Goal: Task Accomplishment & Management: Manage account settings

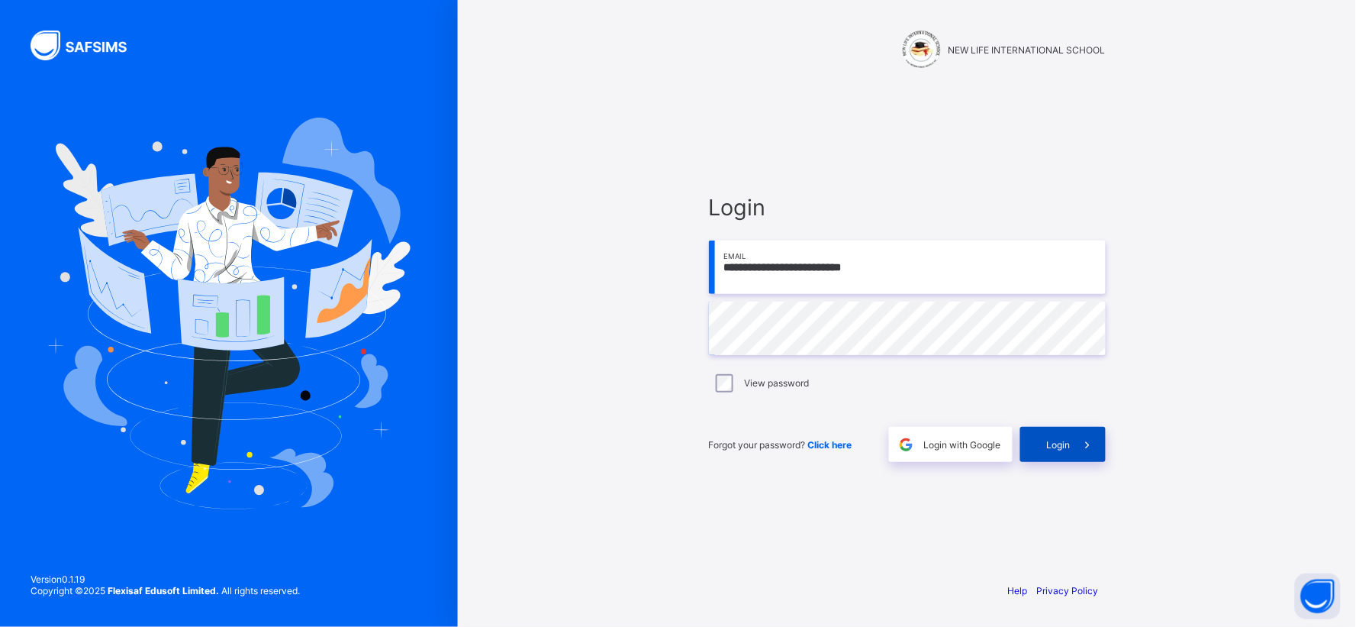
click at [1080, 453] on span at bounding box center [1088, 444] width 35 height 35
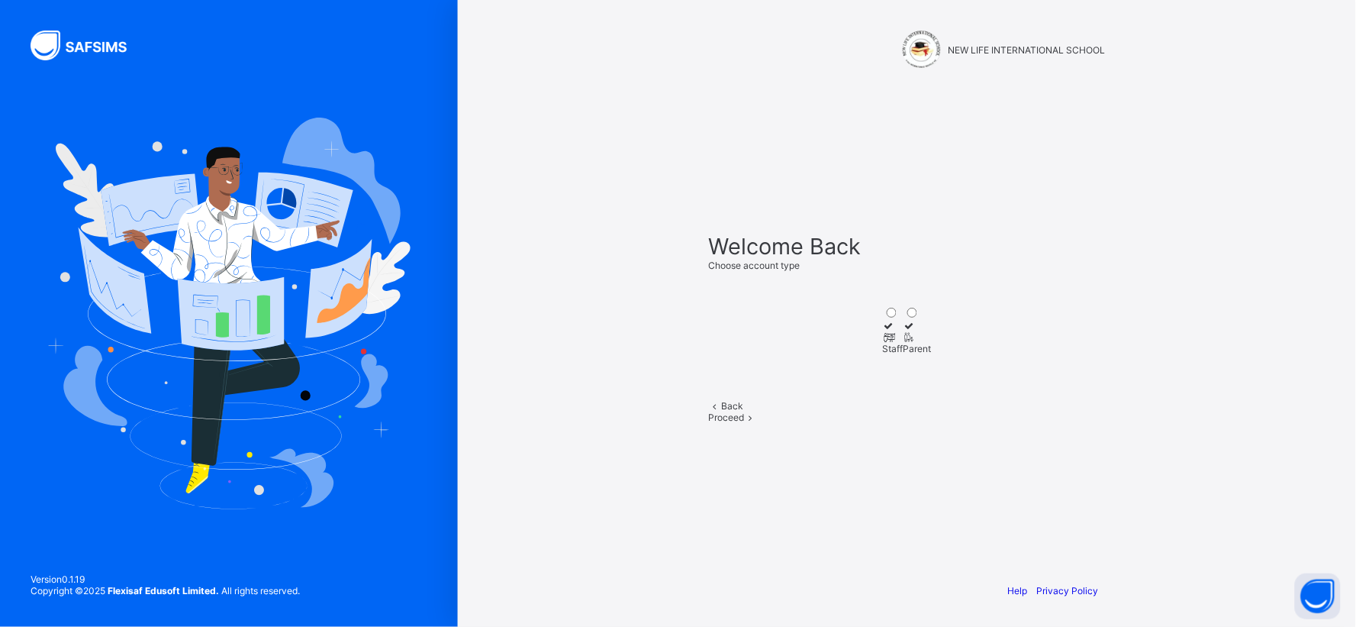
click at [883, 353] on div "Staff" at bounding box center [893, 348] width 21 height 11
click at [758, 423] on span at bounding box center [751, 416] width 13 height 11
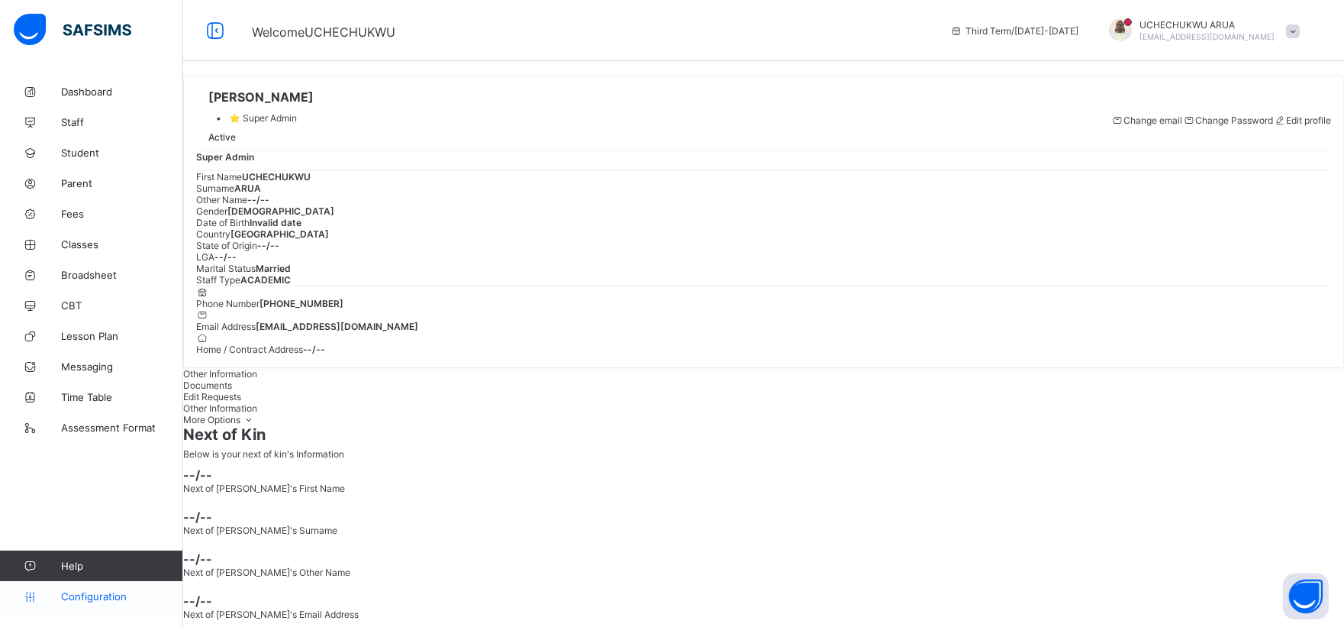
click at [120, 599] on span "Configuration" at bounding box center [121, 596] width 121 height 12
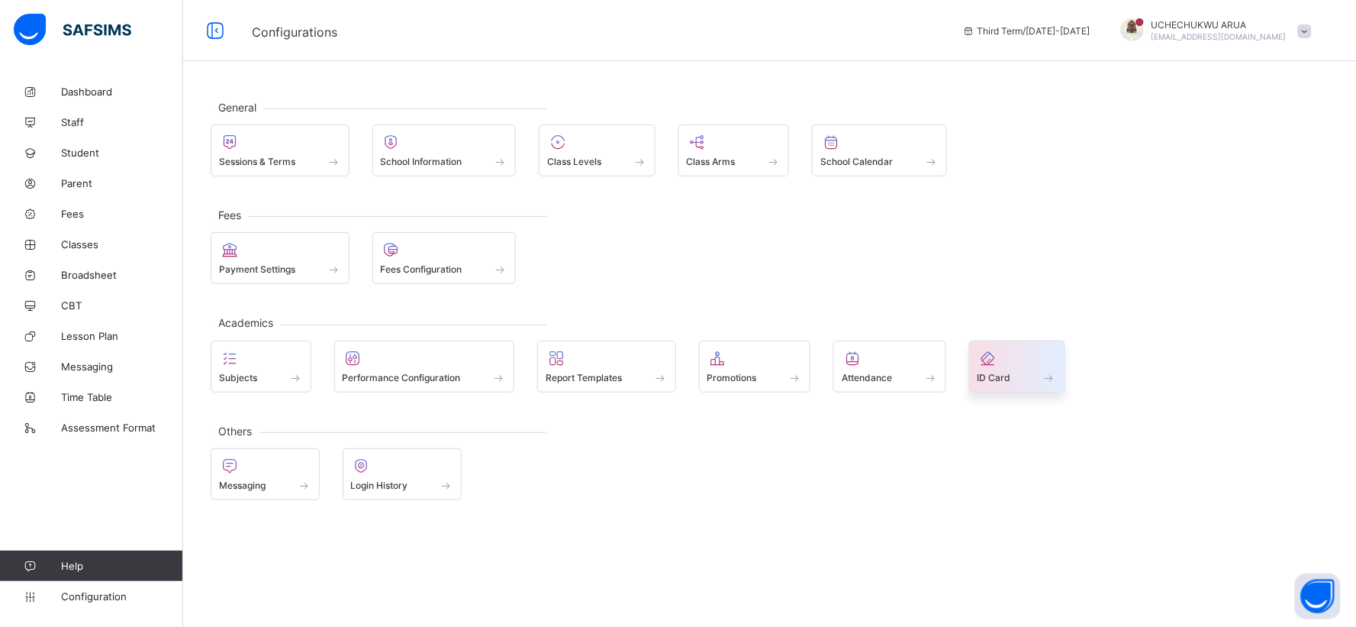
click at [1024, 376] on div "ID Card" at bounding box center [1017, 377] width 79 height 13
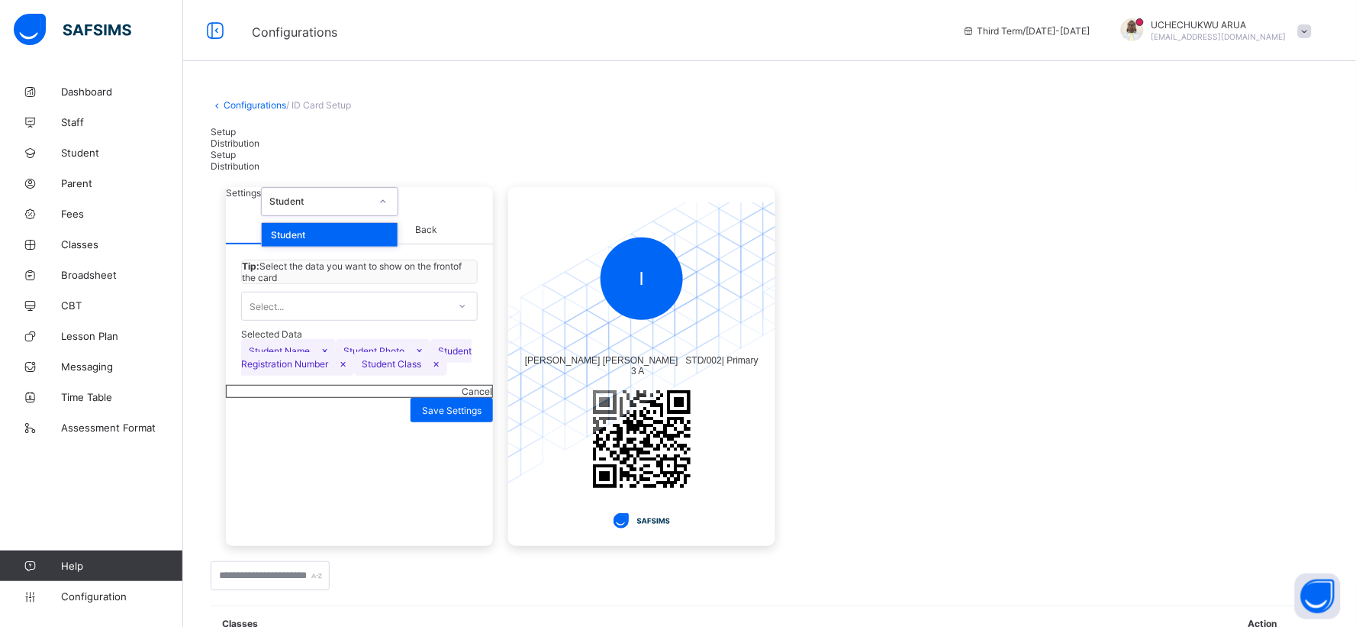
click at [388, 209] on icon at bounding box center [383, 201] width 9 height 15
click at [398, 247] on div "Student" at bounding box center [330, 235] width 136 height 24
click at [463, 314] on icon at bounding box center [462, 305] width 9 height 15
click at [424, 244] on span "Back" at bounding box center [427, 230] width 134 height 28
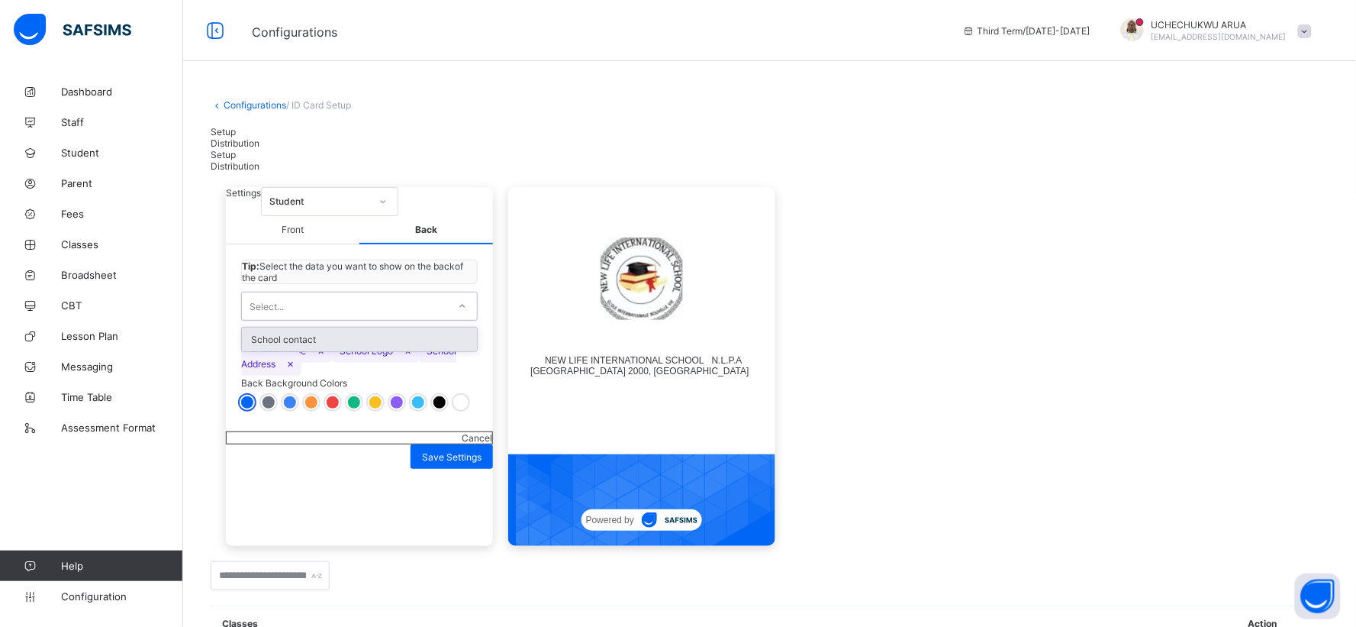
click at [463, 314] on icon at bounding box center [462, 305] width 9 height 15
click at [454, 351] on div "School contact" at bounding box center [359, 339] width 235 height 24
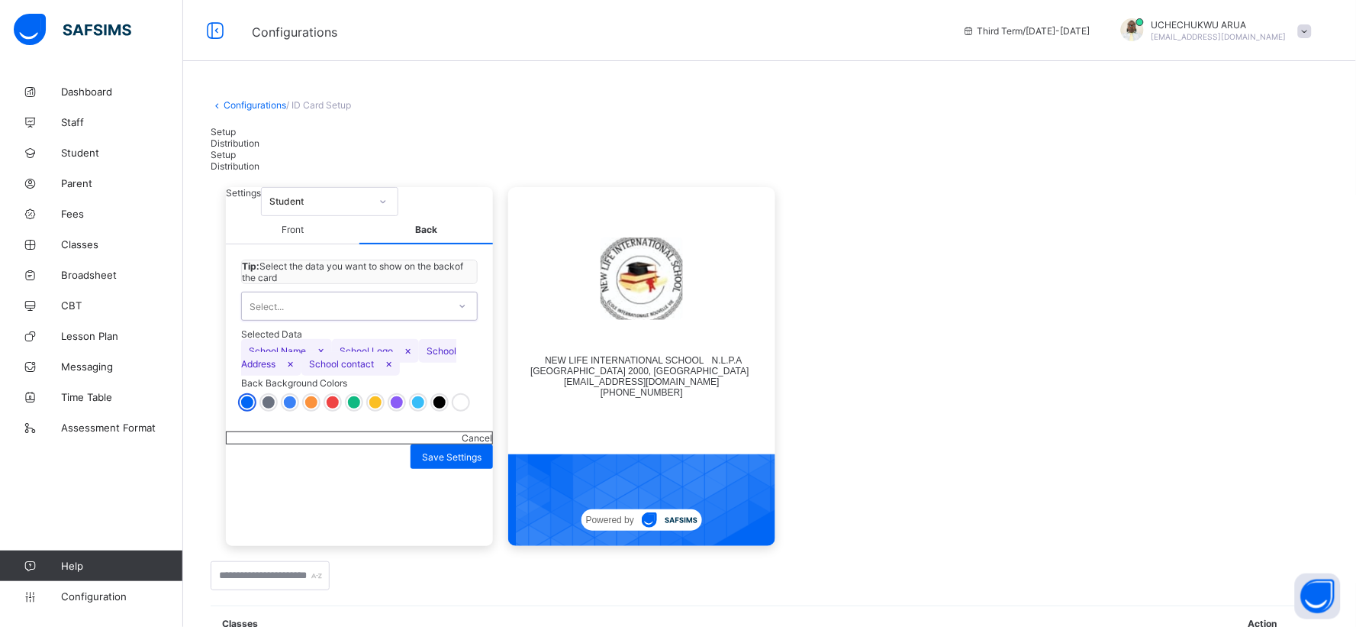
click at [462, 314] on icon at bounding box center [462, 305] width 9 height 15
click at [463, 314] on icon at bounding box center [462, 305] width 9 height 15
click at [466, 463] on span "Save Settings" at bounding box center [452, 456] width 60 height 11
click at [260, 143] on span "Distribution" at bounding box center [235, 142] width 49 height 11
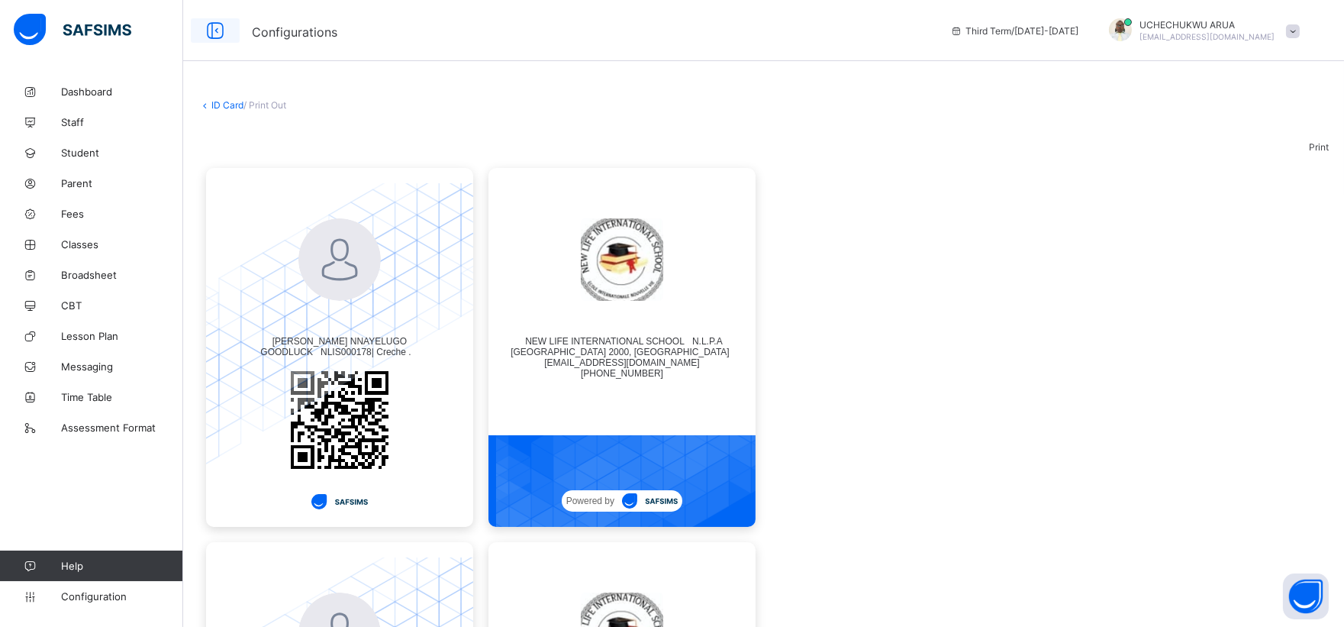
click at [204, 32] on icon at bounding box center [215, 31] width 26 height 22
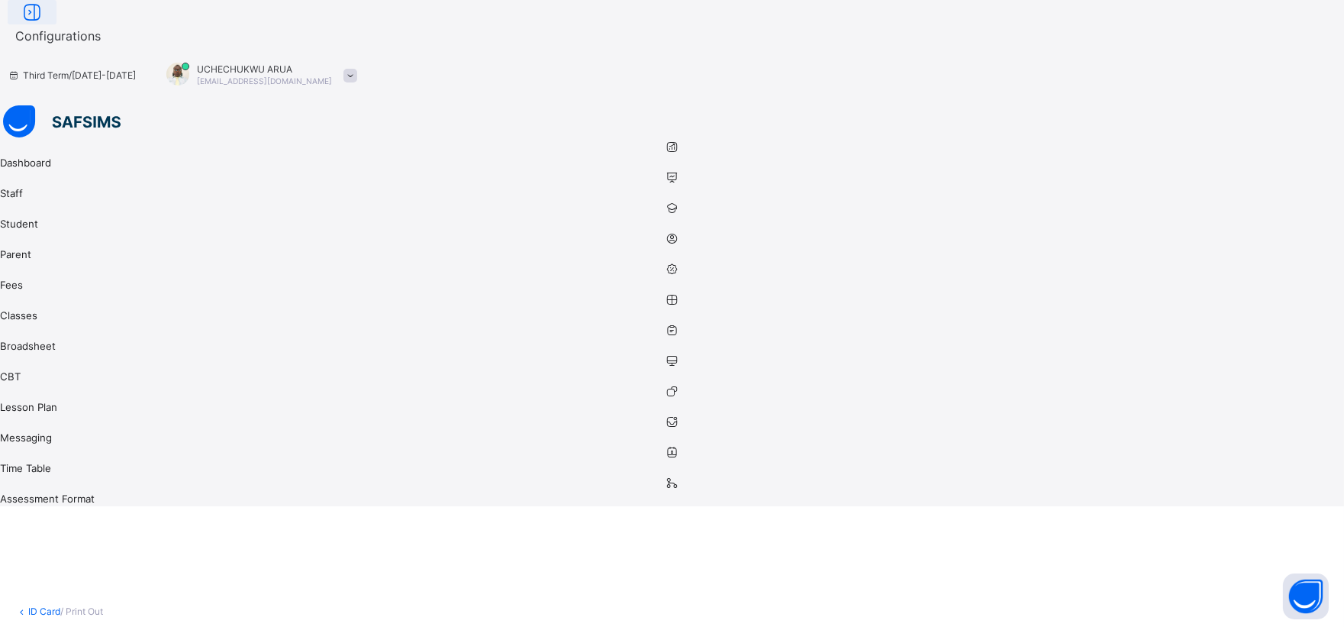
click at [45, 24] on icon at bounding box center [32, 13] width 26 height 22
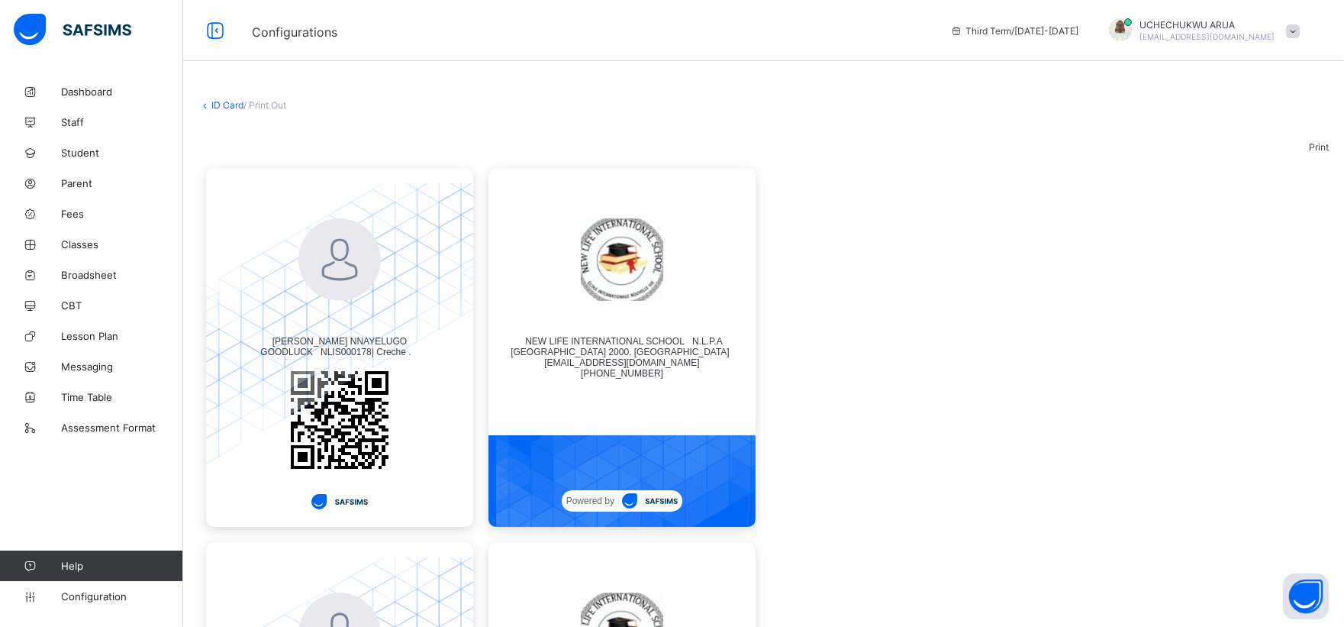
click at [224, 101] on link "ID Card" at bounding box center [227, 104] width 32 height 11
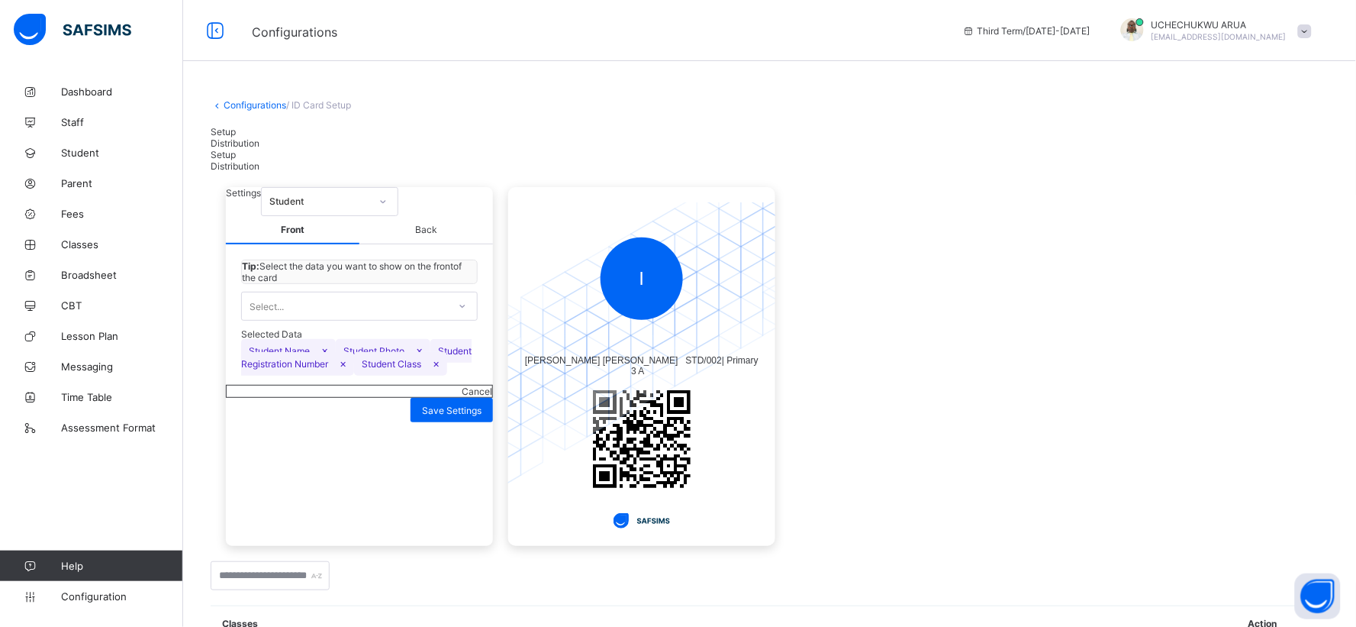
click at [224, 101] on link "Configurations" at bounding box center [255, 104] width 63 height 11
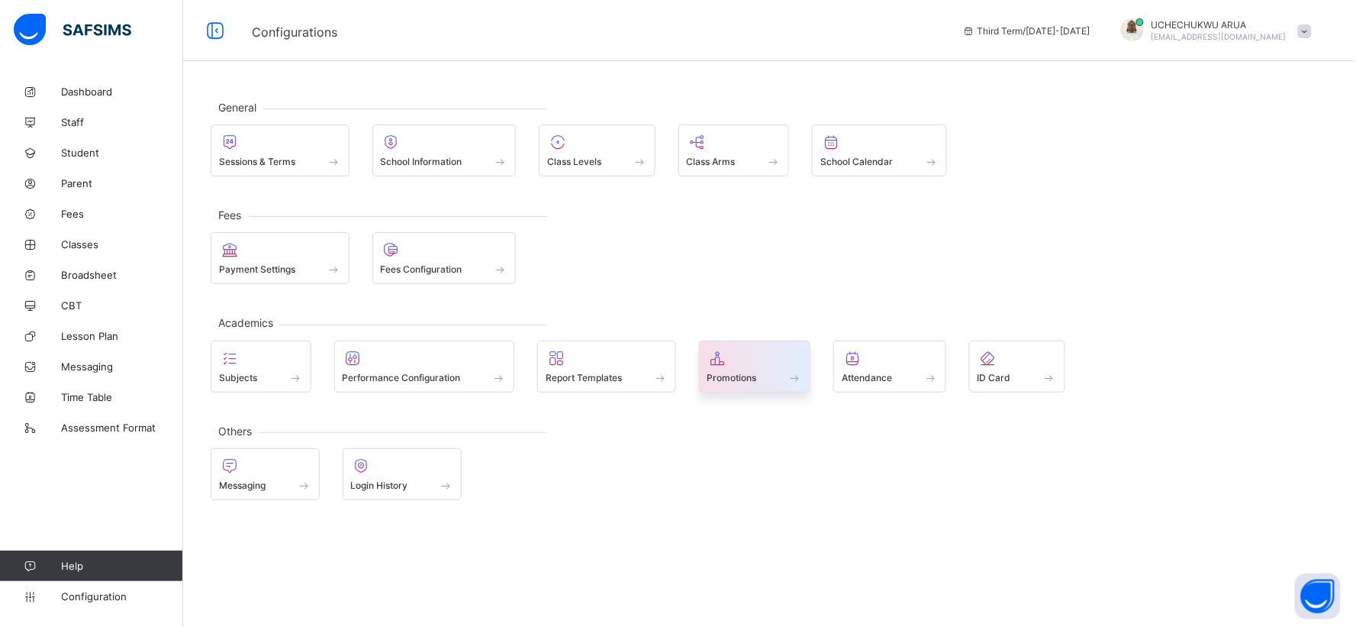
click at [744, 383] on div "Promotions" at bounding box center [755, 366] width 112 height 52
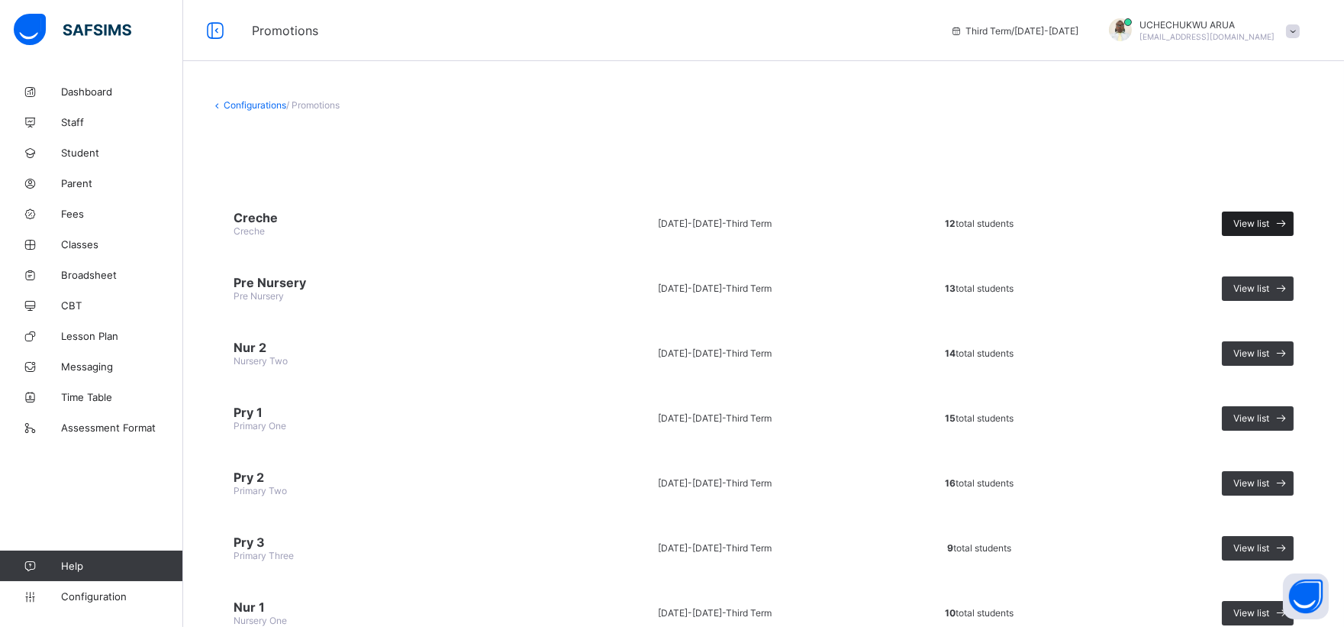
click at [1290, 220] on icon at bounding box center [1282, 223] width 16 height 15
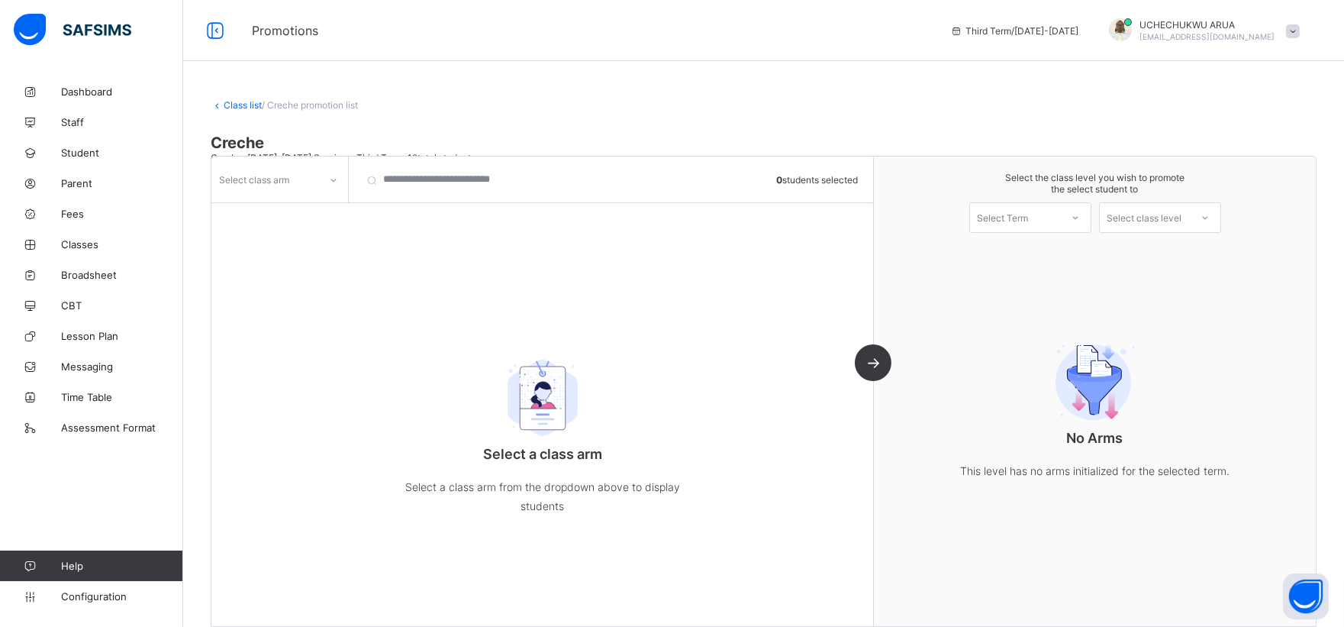
click at [351, 183] on div "Select class arm 0 students selected" at bounding box center [542, 179] width 662 height 46
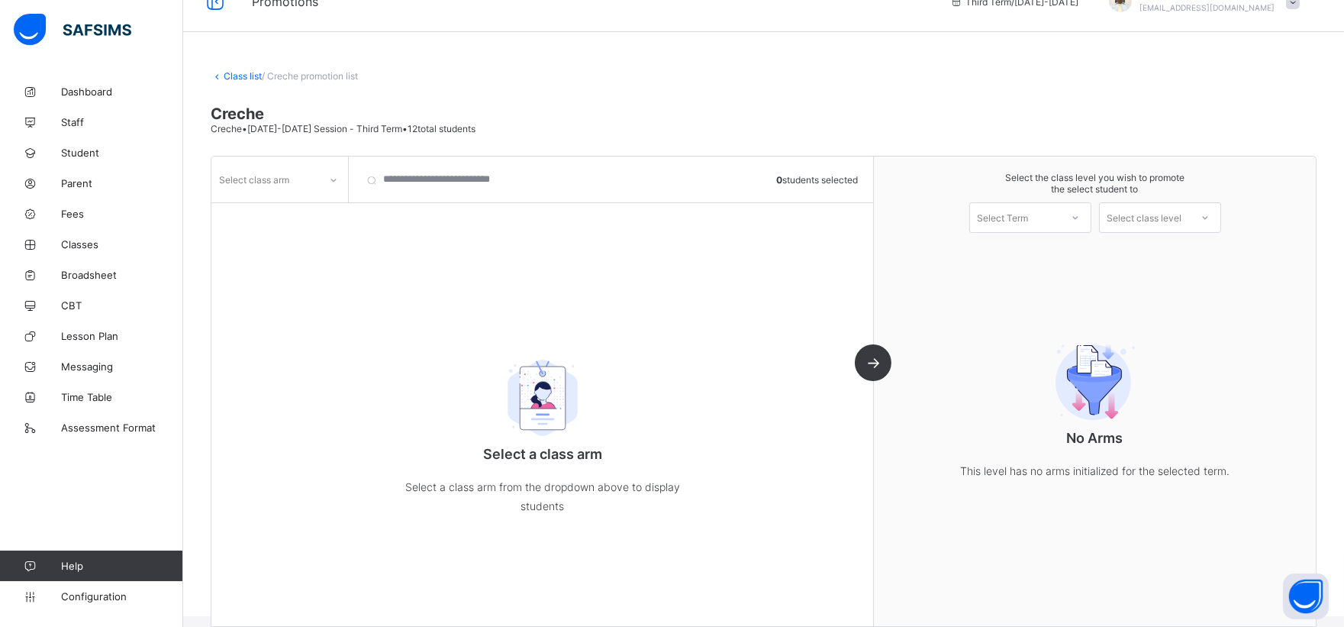
scroll to position [42, 0]
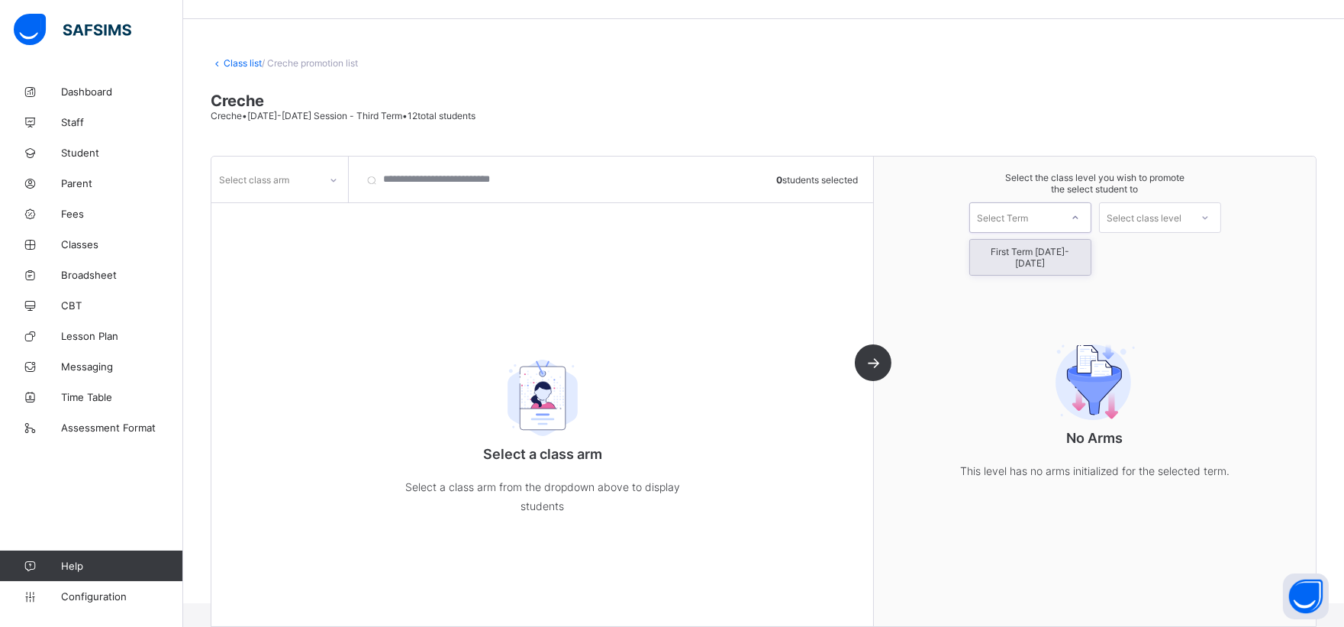
click at [1080, 224] on icon at bounding box center [1075, 217] width 9 height 15
click at [1071, 248] on div "First Term [DATE]-[DATE]" at bounding box center [1030, 257] width 121 height 35
click at [566, 214] on div "Select class arm 0 students selected Select a class arm Select a class arm from…" at bounding box center [542, 390] width 663 height 469
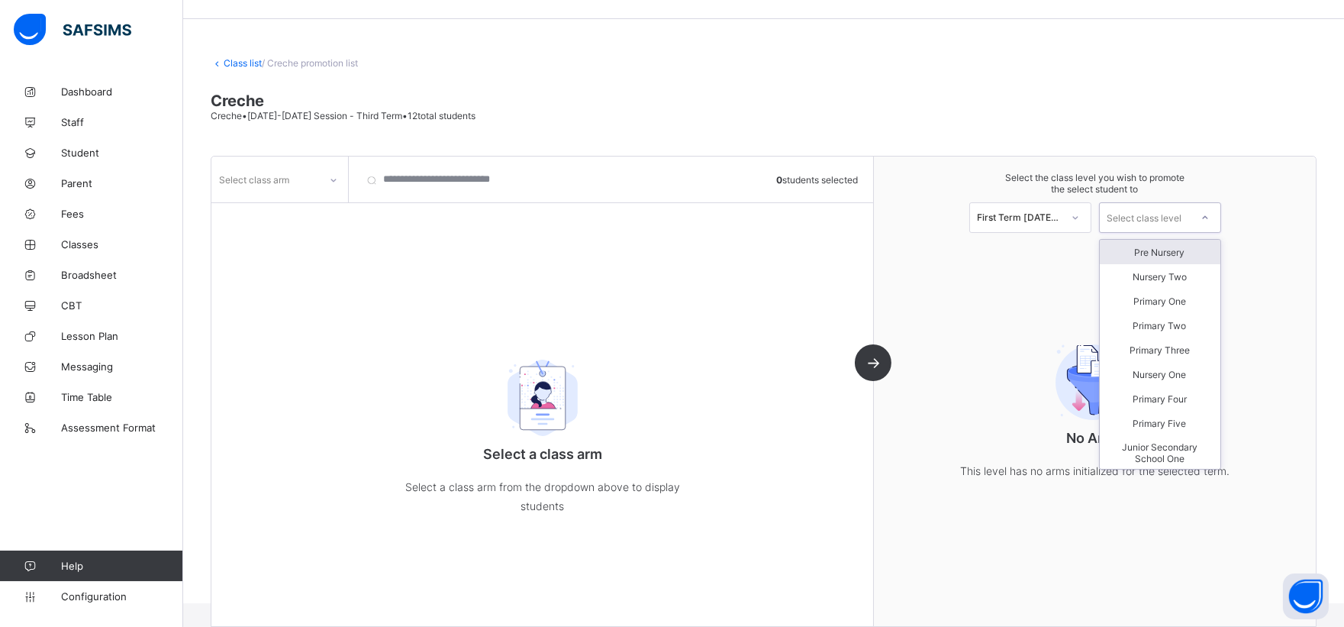
click at [1210, 217] on icon at bounding box center [1205, 217] width 9 height 15
click at [1187, 250] on div "Pre Nursery" at bounding box center [1160, 252] width 121 height 24
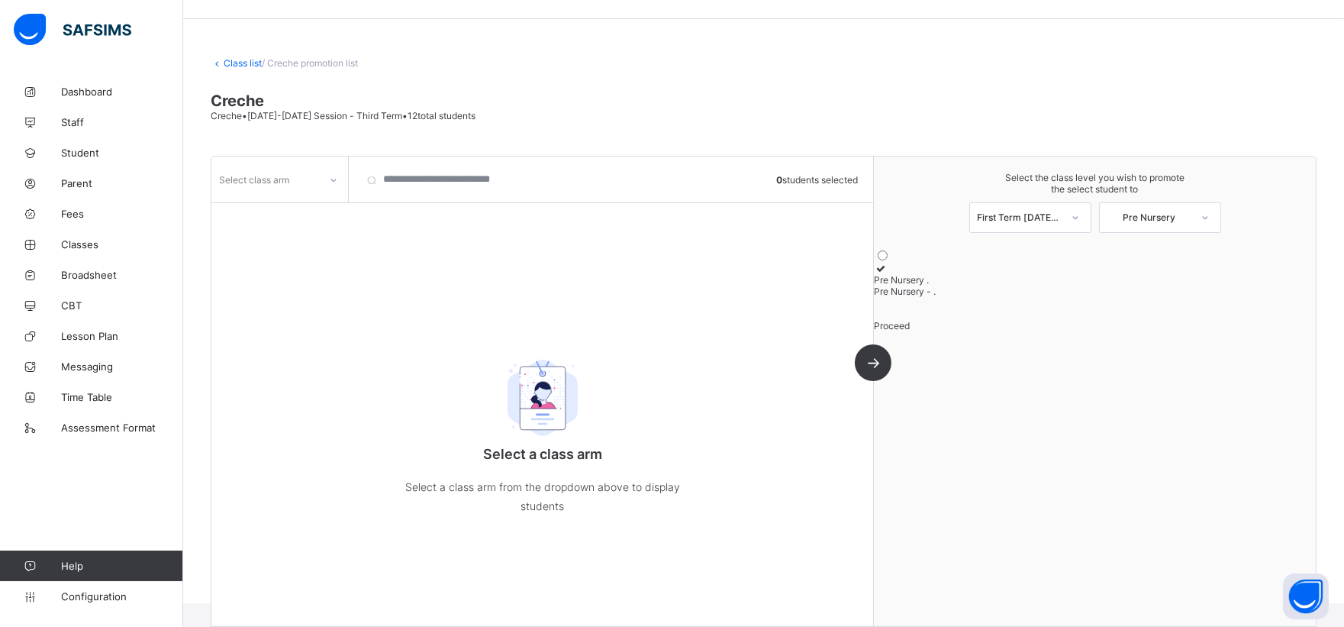
click at [887, 274] on icon at bounding box center [880, 268] width 13 height 11
click at [330, 180] on icon at bounding box center [333, 179] width 9 height 15
drag, startPoint x: 330, startPoint y: 180, endPoint x: 372, endPoint y: 182, distance: 41.2
click at [372, 182] on div "option . focused, 1 of 1. 1 result available. Use Up and Down to choose options…" at bounding box center [542, 179] width 662 height 46
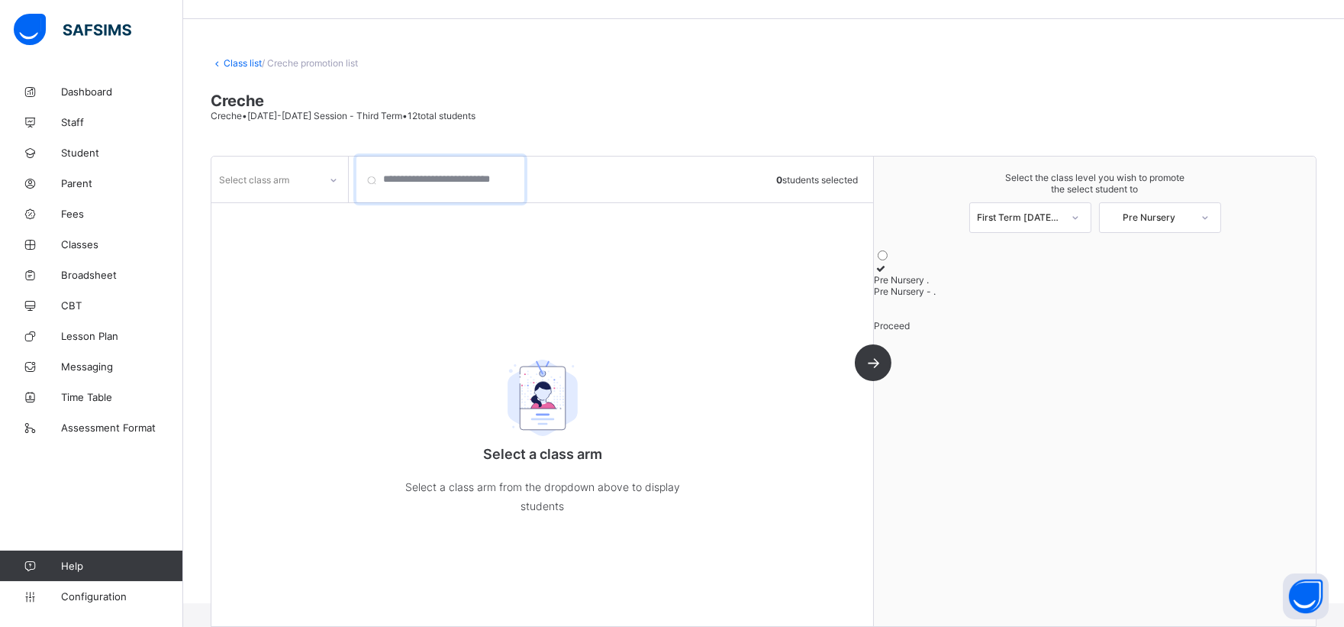
click at [372, 182] on input "search" at bounding box center [440, 179] width 168 height 46
type input "****"
click at [874, 364] on div "Select class arm **** 0 students selected Select a class arm Select a class arm…" at bounding box center [542, 390] width 663 height 469
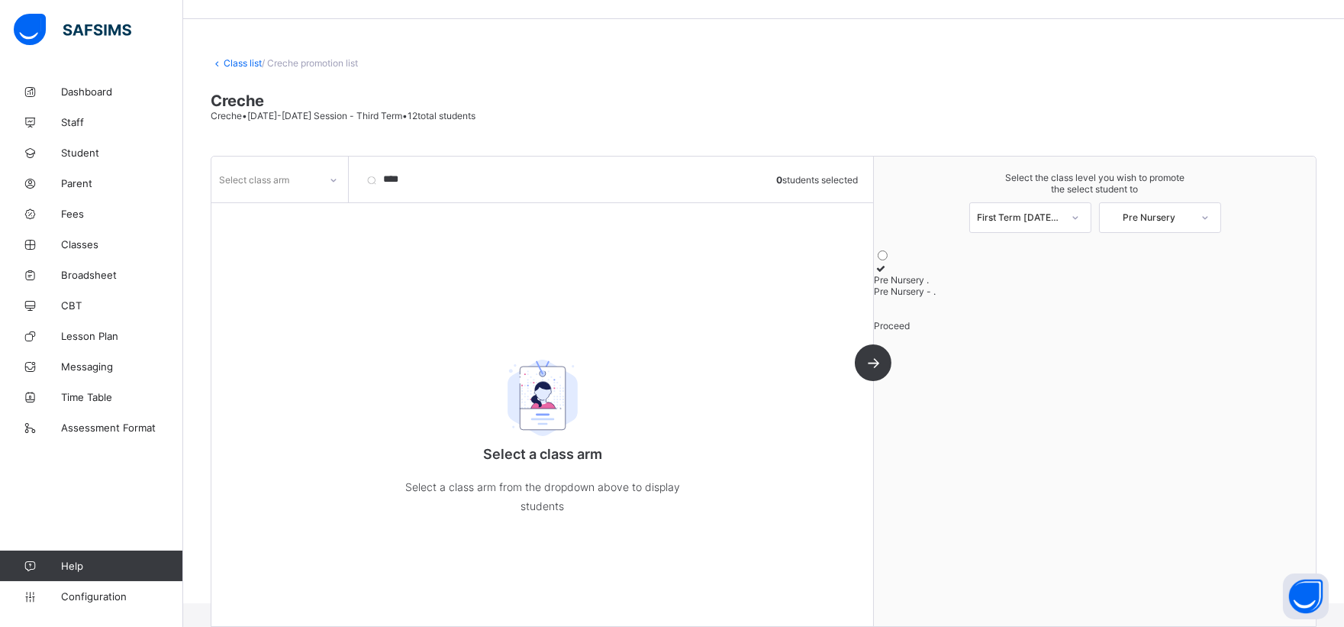
click at [874, 364] on div "Select class arm **** 0 students selected Select a class arm Select a class arm…" at bounding box center [542, 390] width 663 height 469
click at [511, 182] on input "****" at bounding box center [440, 179] width 168 height 46
type input "***"
click at [369, 174] on input "***" at bounding box center [440, 179] width 168 height 46
drag, startPoint x: 369, startPoint y: 174, endPoint x: 405, endPoint y: 176, distance: 35.9
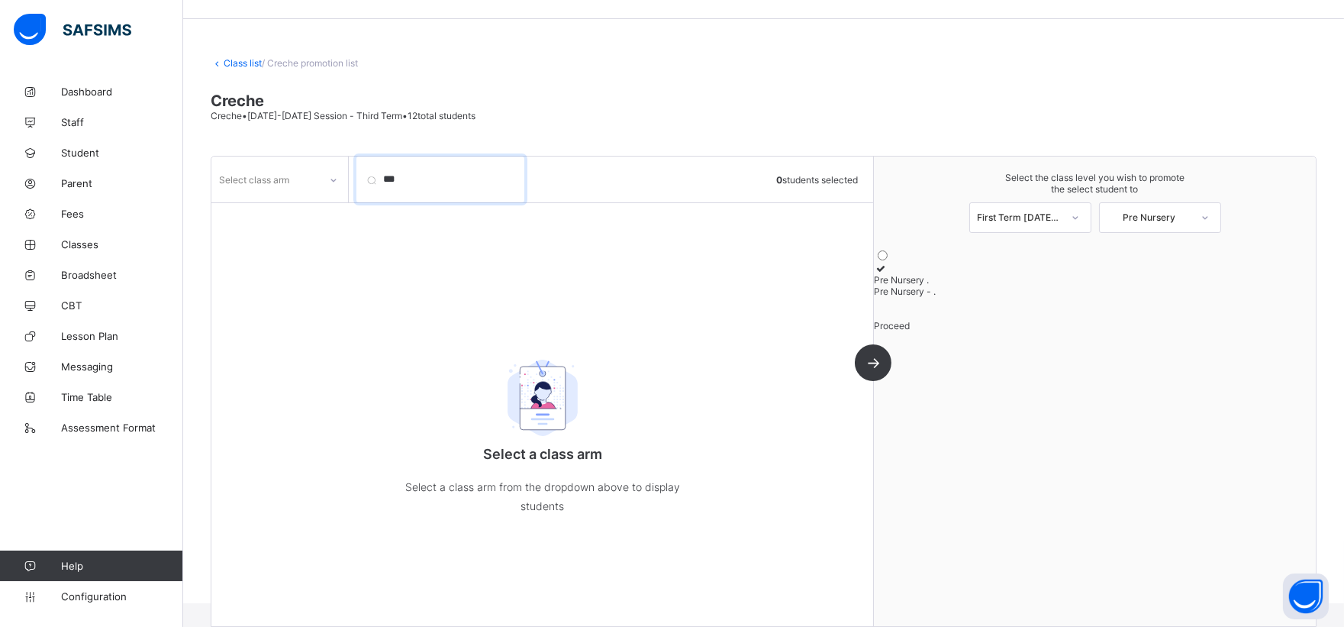
click at [405, 176] on input "***" at bounding box center [440, 179] width 168 height 46
click at [510, 179] on input "***" at bounding box center [440, 179] width 168 height 46
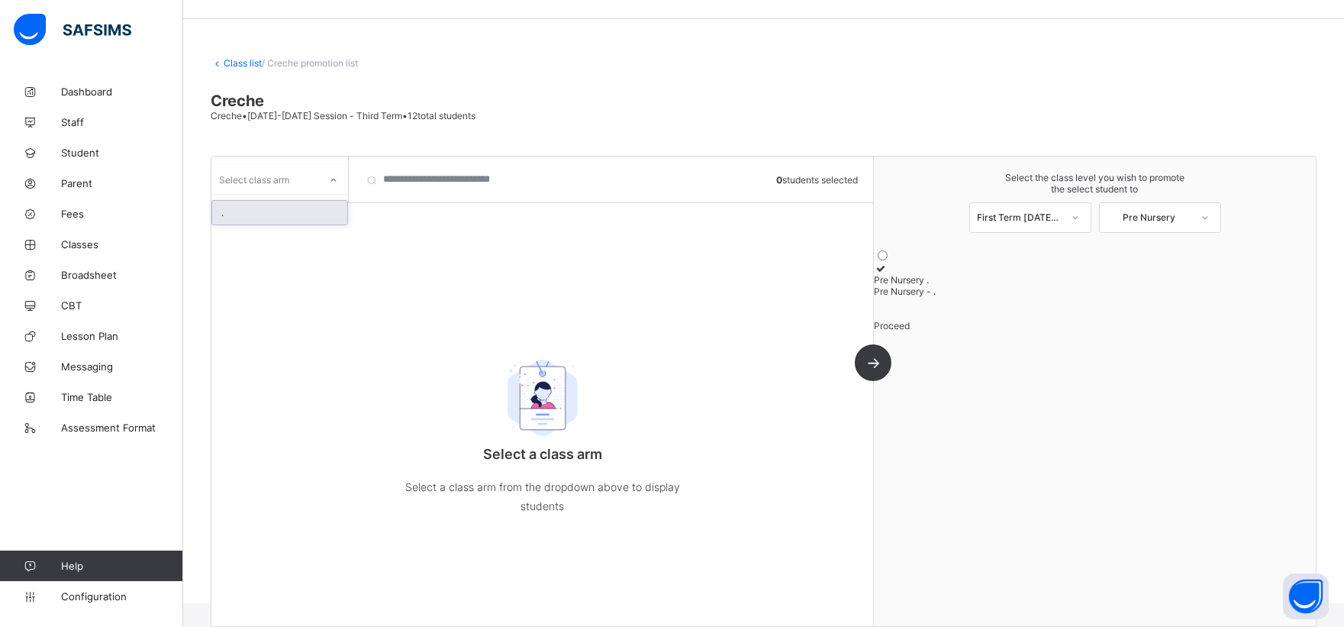
click at [282, 182] on div "Select class arm" at bounding box center [254, 179] width 70 height 29
click at [231, 58] on link "Class list" at bounding box center [243, 62] width 38 height 11
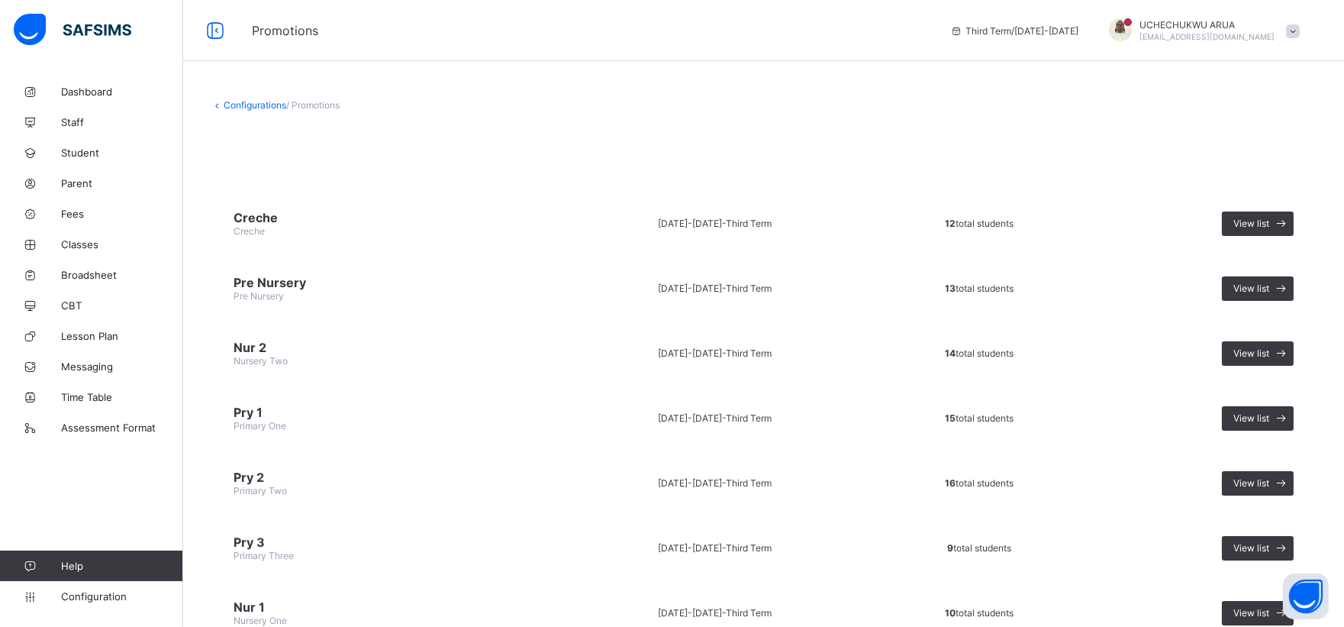
drag, startPoint x: 263, startPoint y: 218, endPoint x: 966, endPoint y: 220, distance: 703.7
click at [966, 220] on span "12 total students" at bounding box center [979, 223] width 69 height 11
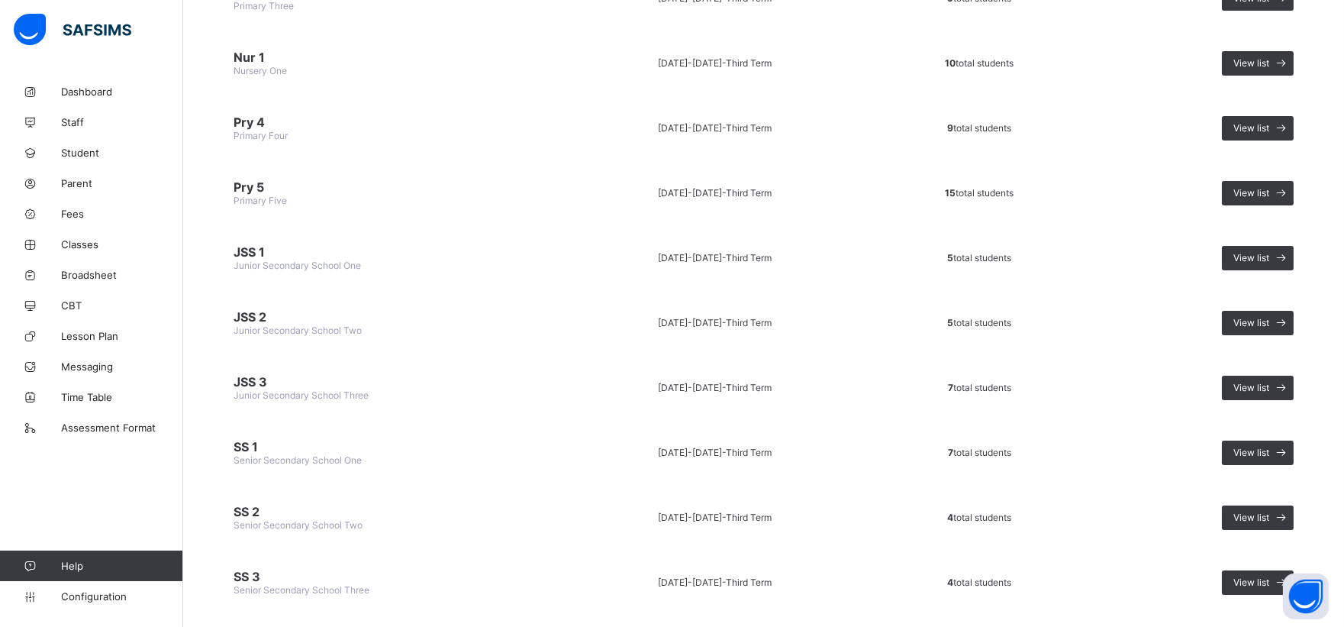
scroll to position [630, 0]
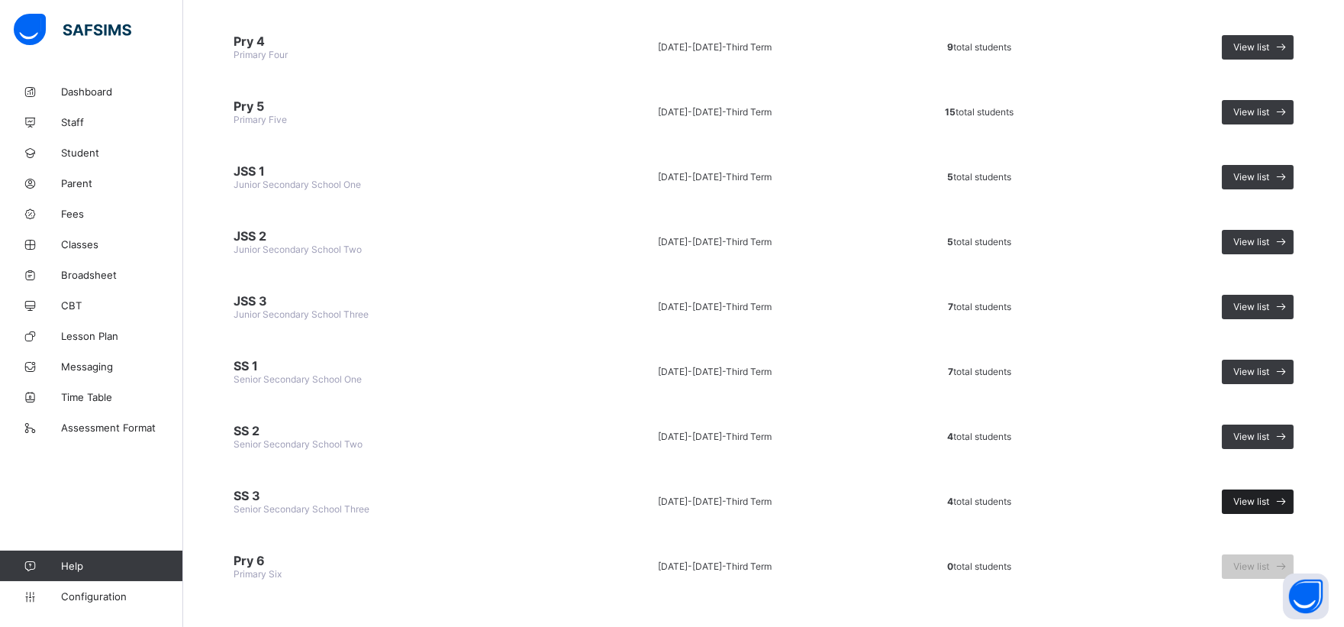
click at [1261, 495] on span "View list" at bounding box center [1251, 500] width 36 height 11
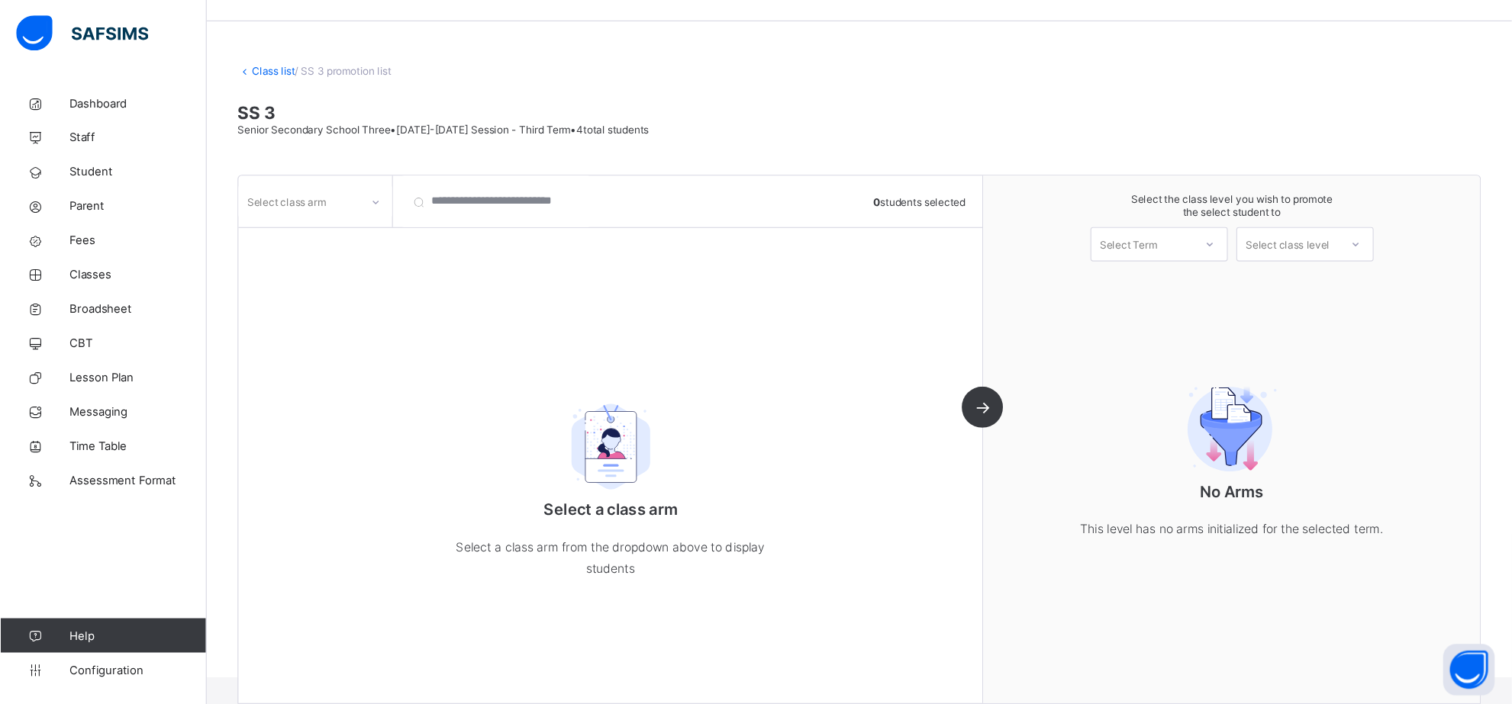
scroll to position [28, 0]
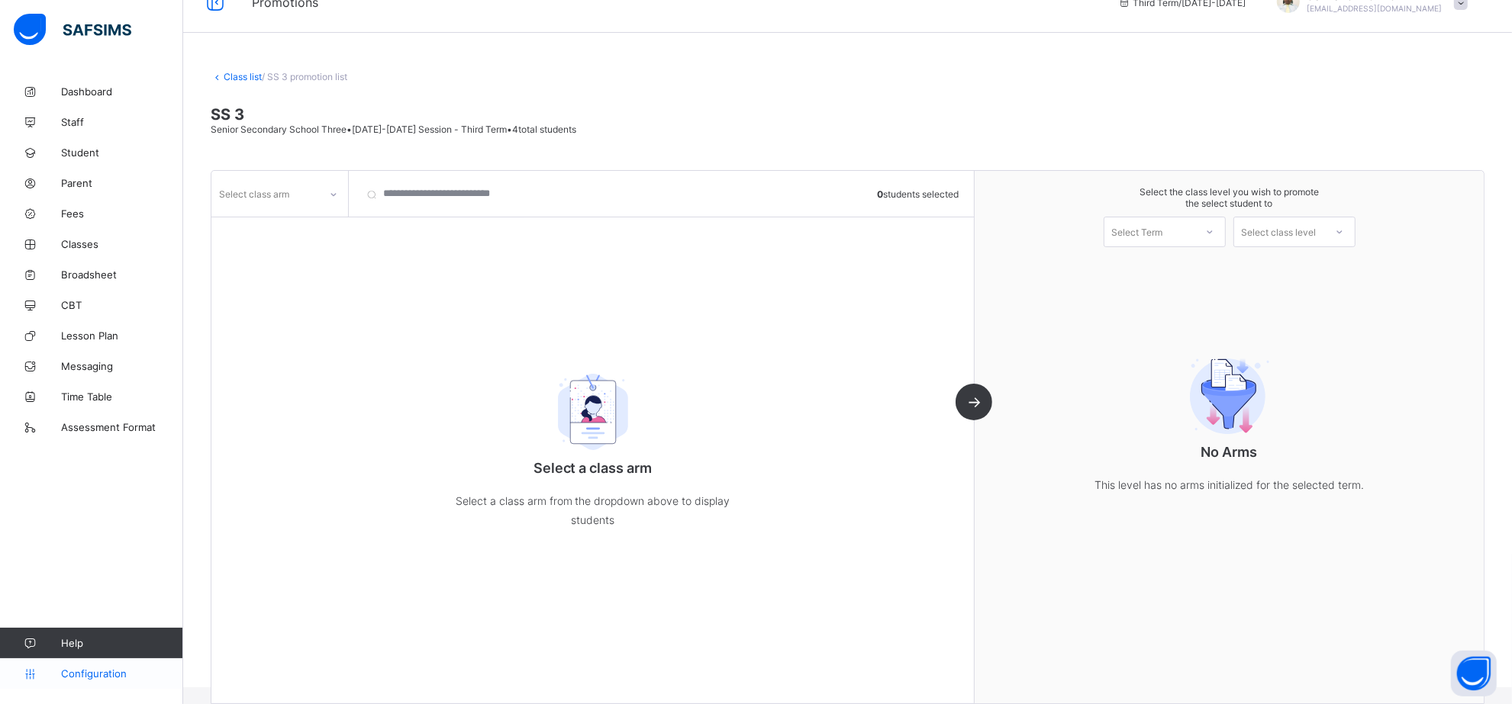
click at [100, 626] on span "Configuration" at bounding box center [121, 674] width 121 height 12
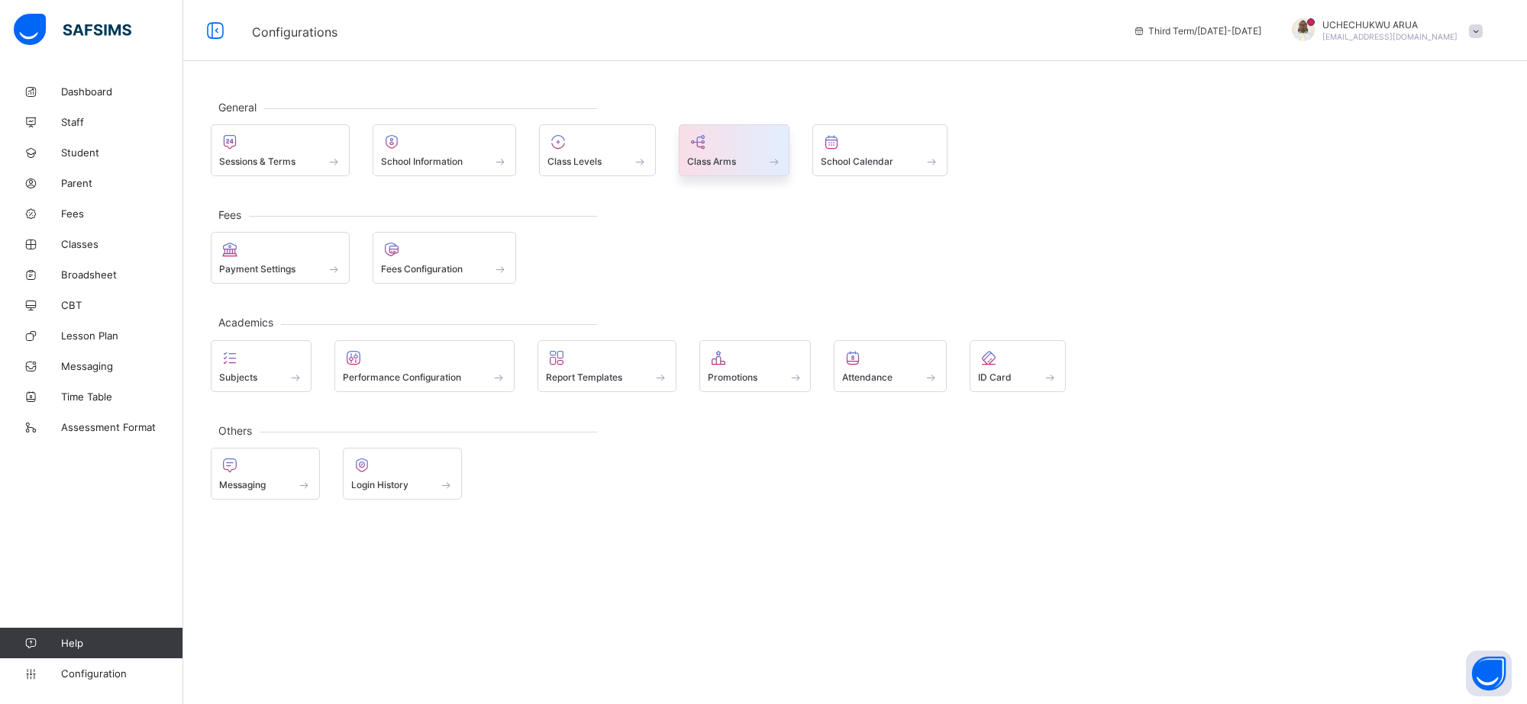
click at [730, 166] on span "Class Arms" at bounding box center [711, 161] width 49 height 11
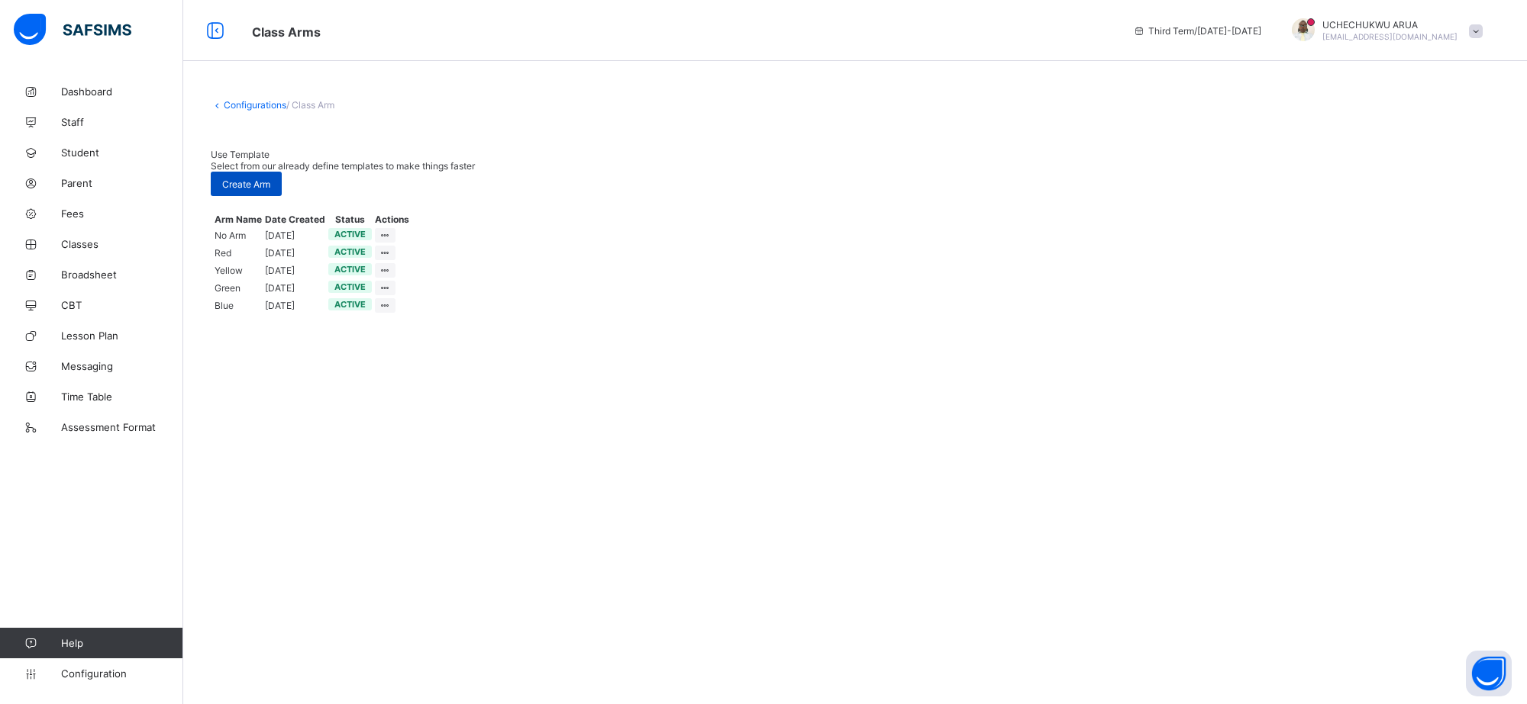
click at [270, 179] on span "Create Arm" at bounding box center [246, 184] width 48 height 11
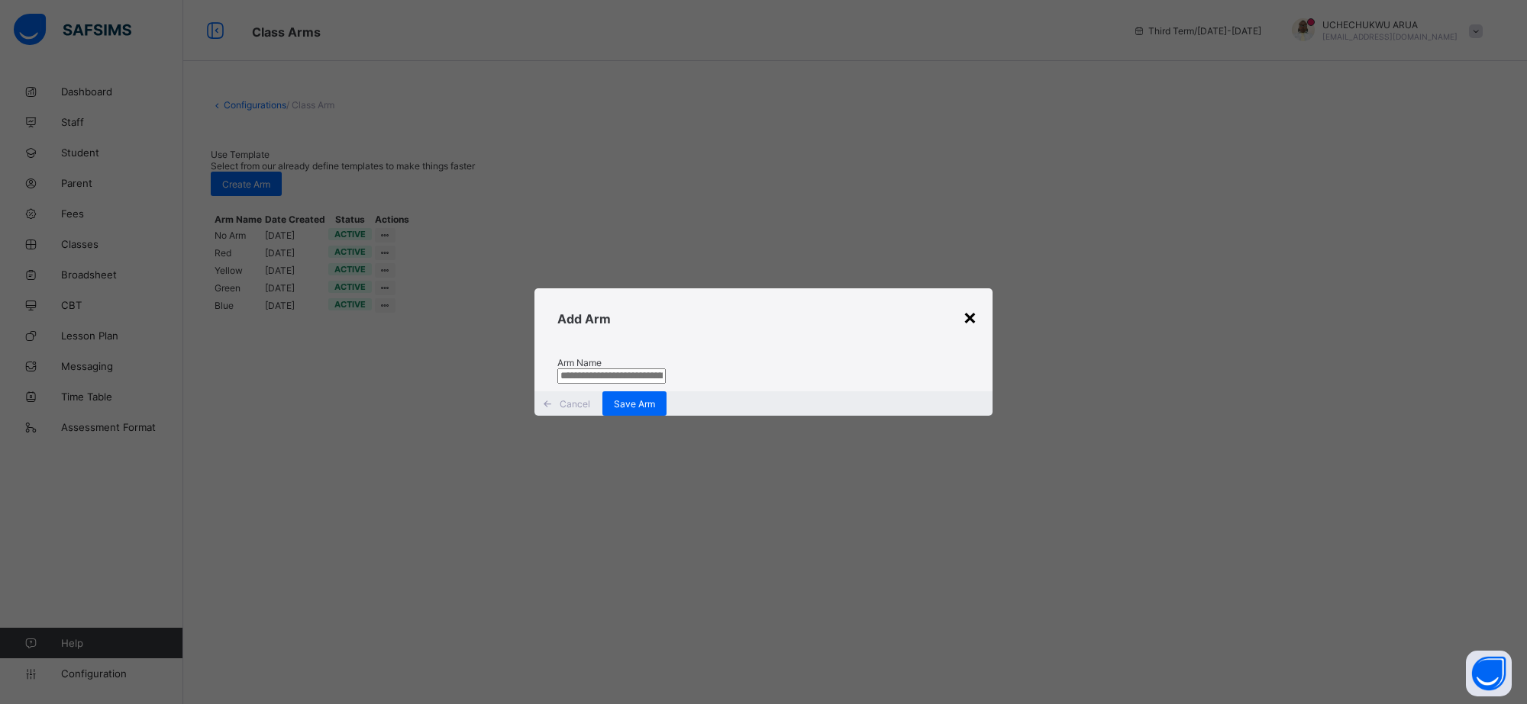
click at [966, 304] on div "×" at bounding box center [969, 317] width 15 height 26
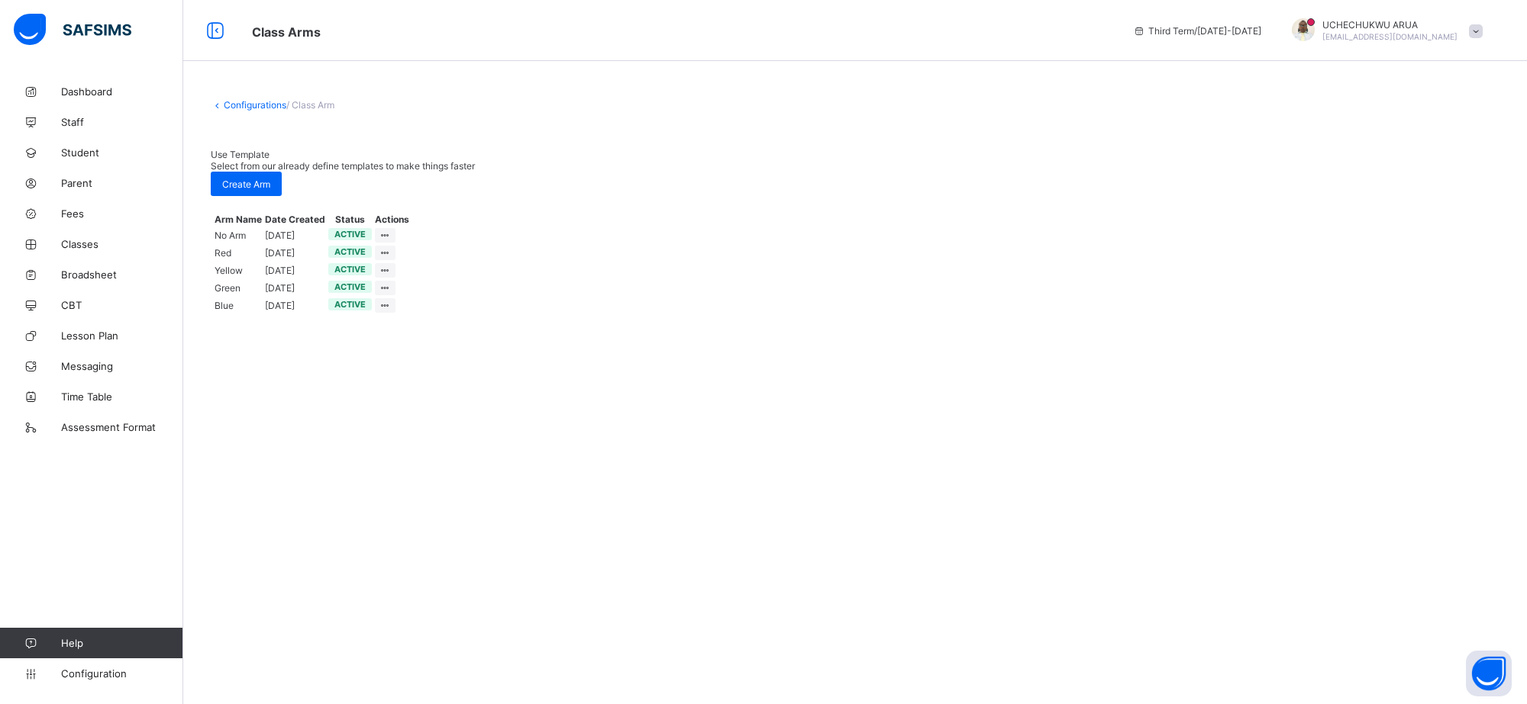
click at [410, 261] on td "Edit Arm Delete Arm" at bounding box center [392, 253] width 36 height 16
click at [269, 160] on span "Use Template" at bounding box center [240, 154] width 59 height 11
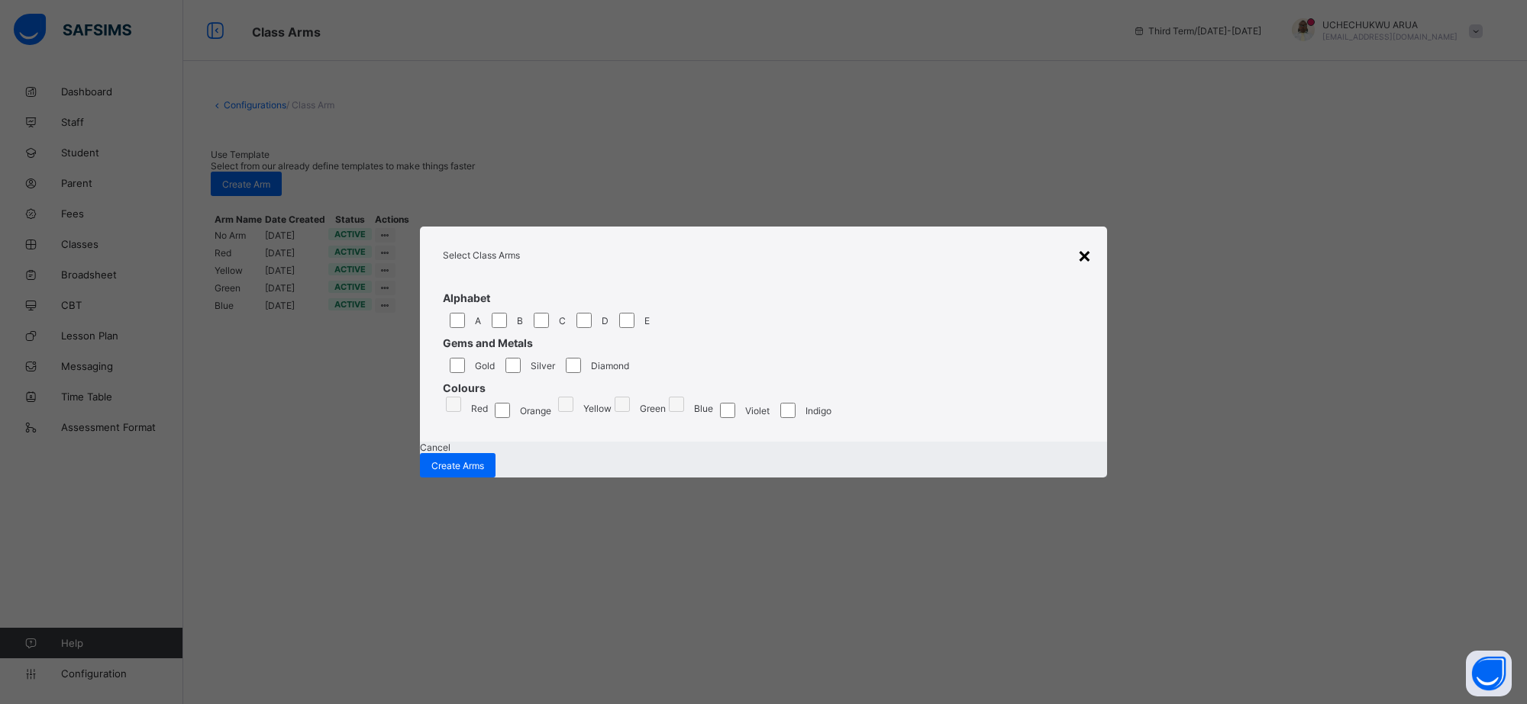
click at [1085, 242] on div "×" at bounding box center [1084, 255] width 15 height 26
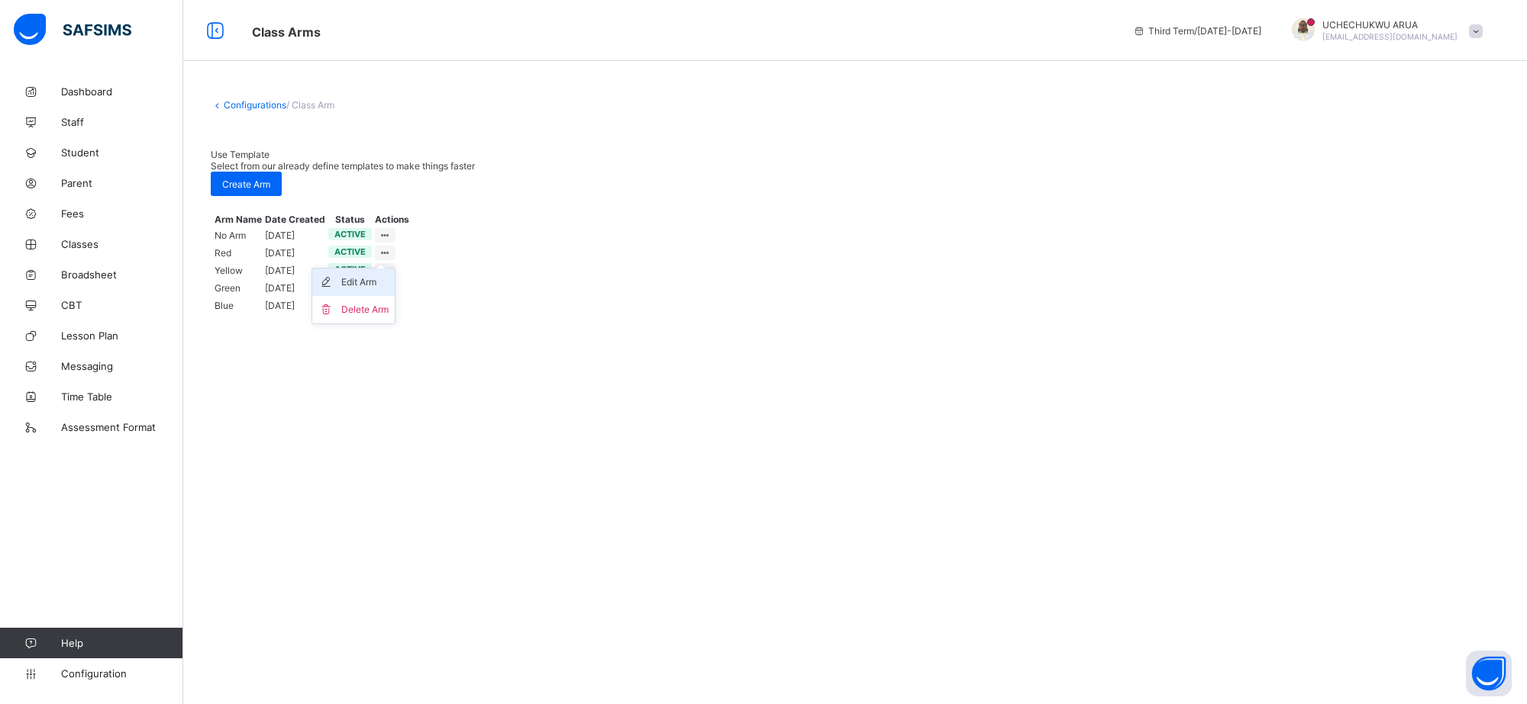
click at [389, 290] on div "Edit Arm" at bounding box center [364, 282] width 47 height 15
type input "***"
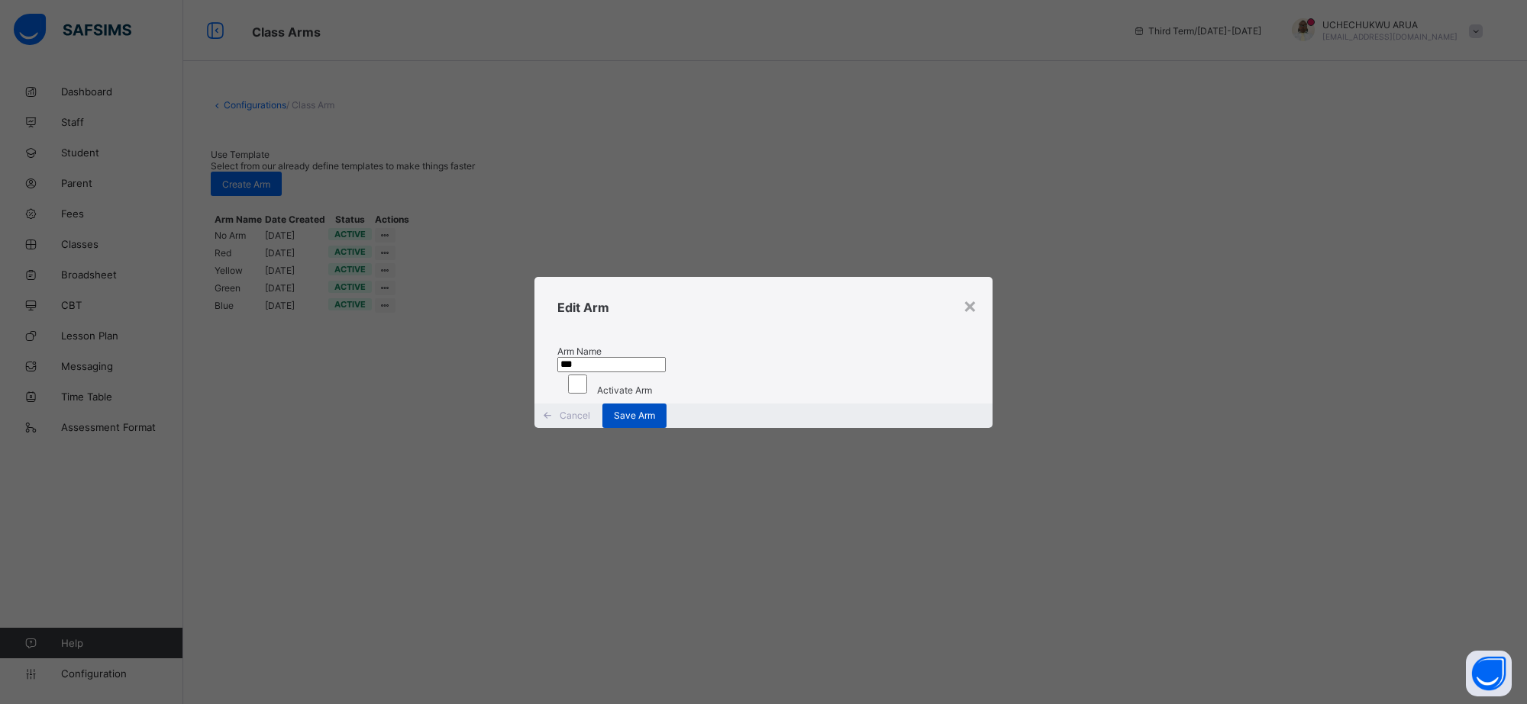
click at [655, 421] on span "Save Arm" at bounding box center [634, 415] width 41 height 11
click at [968, 292] on div "×" at bounding box center [969, 305] width 15 height 26
